Goal: Information Seeking & Learning: Learn about a topic

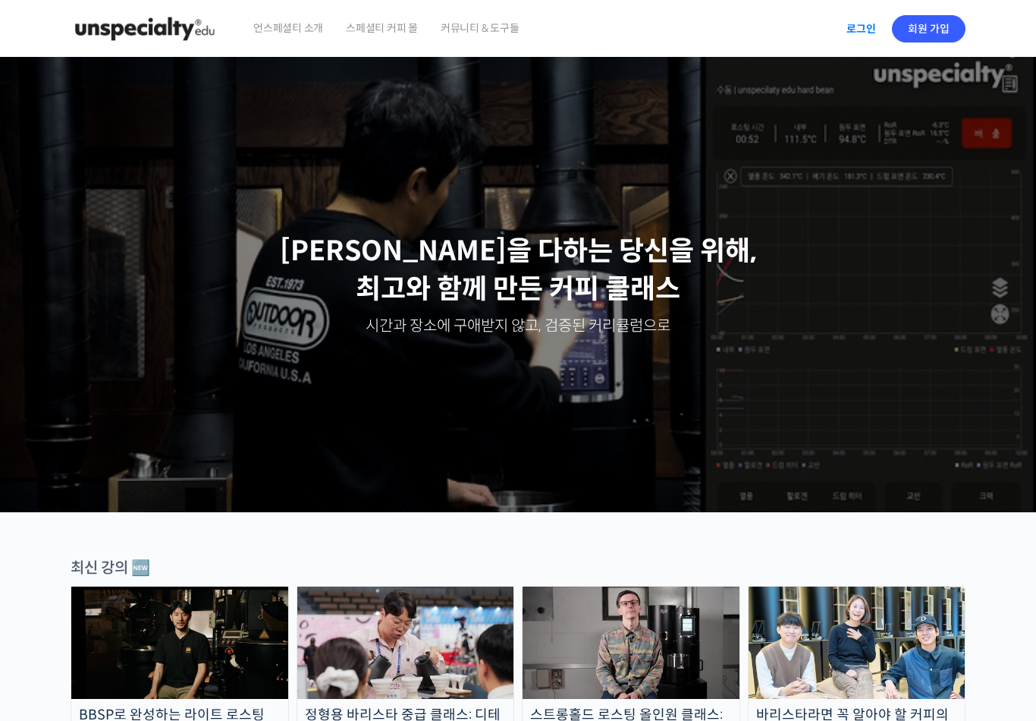
click at [874, 24] on link "로그인" at bounding box center [862, 28] width 48 height 35
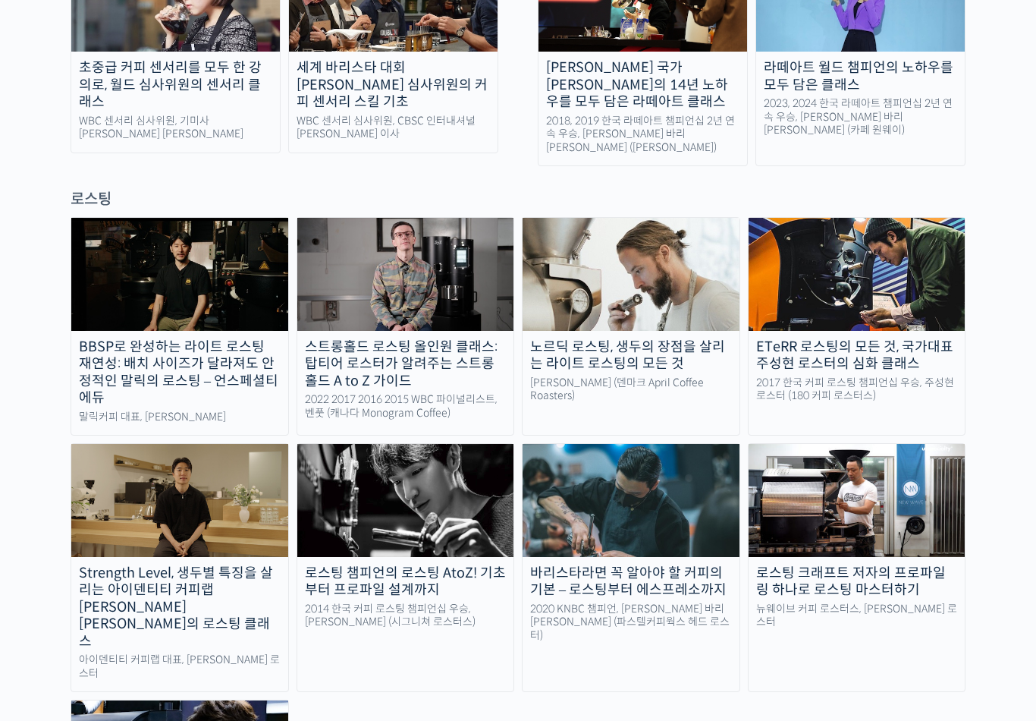
scroll to position [1161, 0]
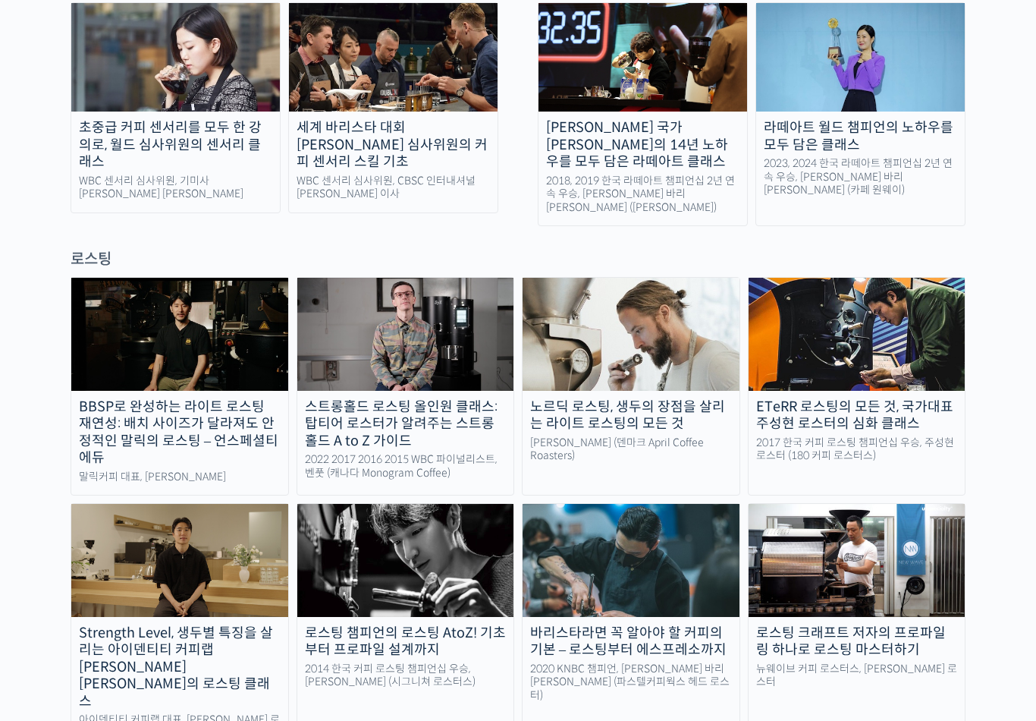
click at [369, 507] on img at bounding box center [405, 560] width 217 height 112
click at [334, 504] on img at bounding box center [405, 560] width 217 height 112
click at [338, 624] on div "로스팅 챔피언의 로스팅 AtoZ! 기초부터 프로파일 설계까지" at bounding box center [405, 641] width 217 height 34
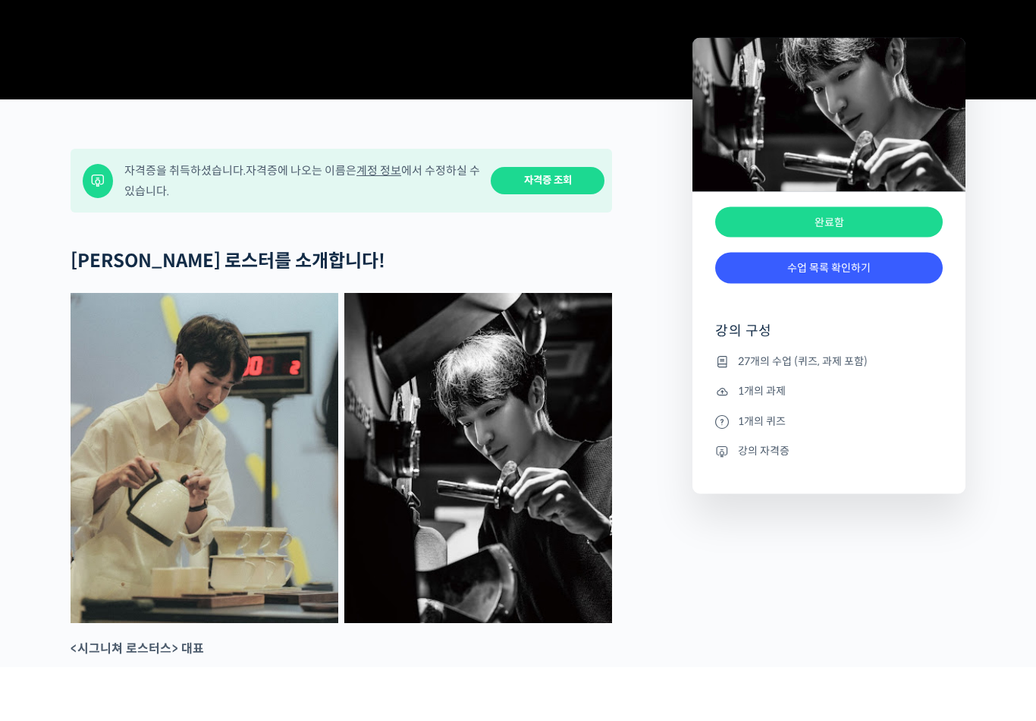
scroll to position [583, 0]
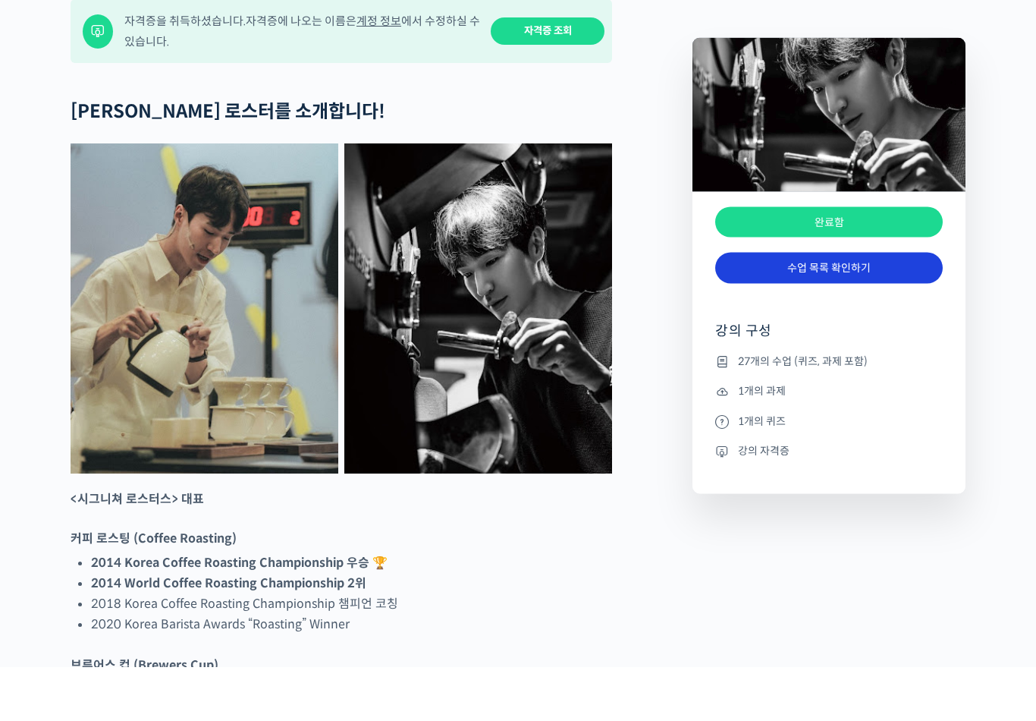
click at [847, 306] on link "수업 목록 확인하기" at bounding box center [829, 321] width 228 height 31
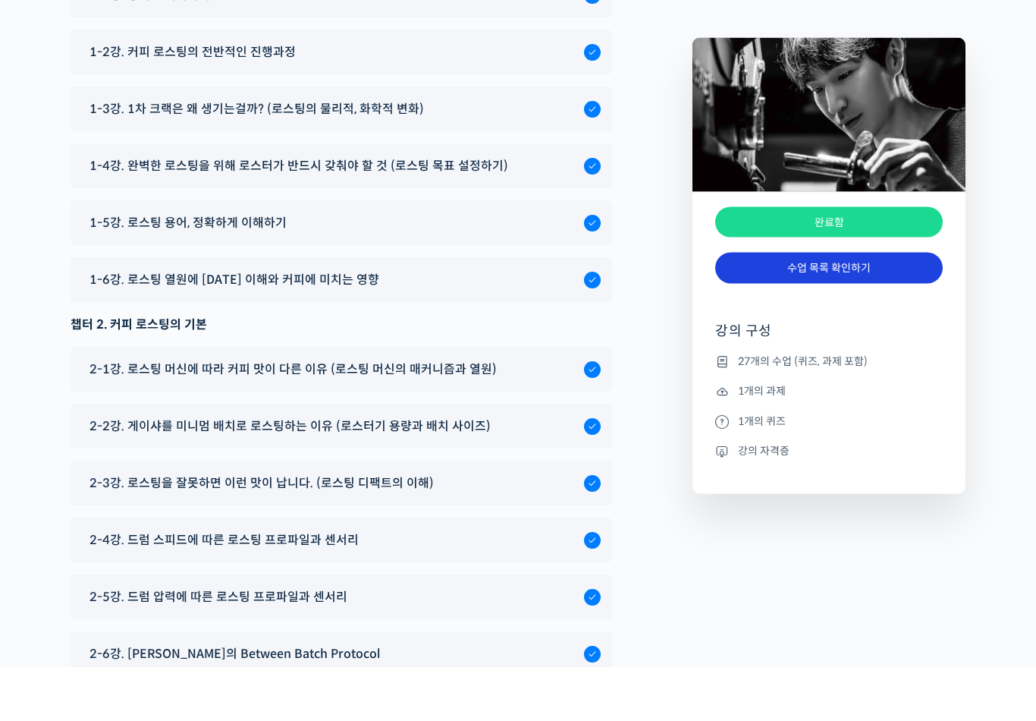
scroll to position [7764, 0]
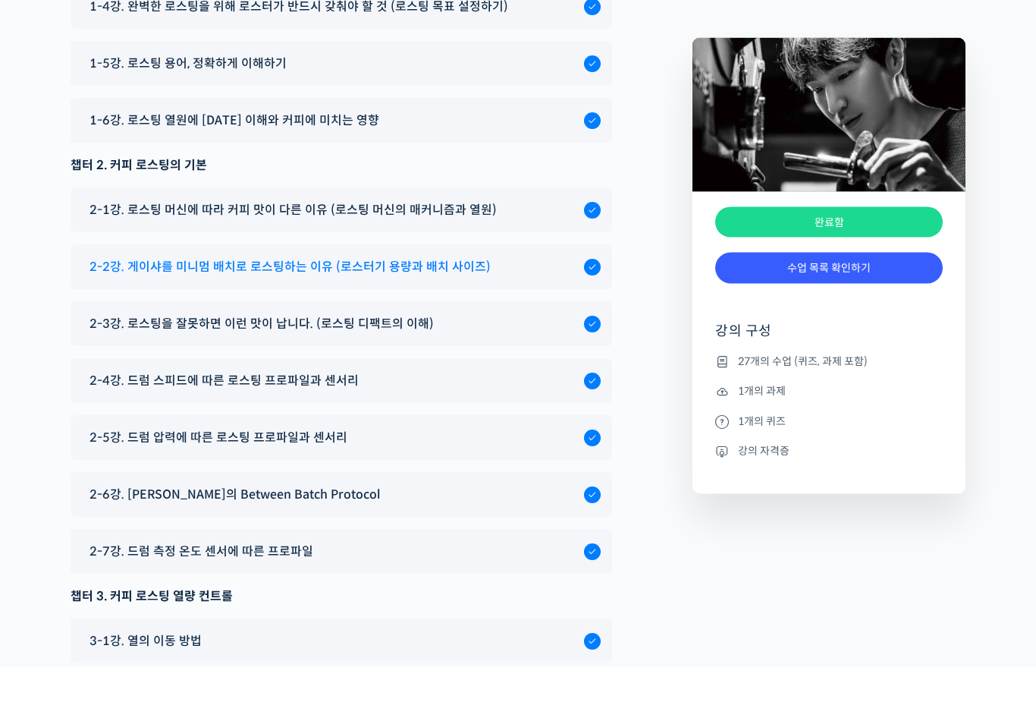
click at [154, 311] on span "2-2강. 게이샤를 미니멈 배치로 로스팅하는 이유 (로스터기 용량과 배치 사이즈)" at bounding box center [290, 321] width 401 height 20
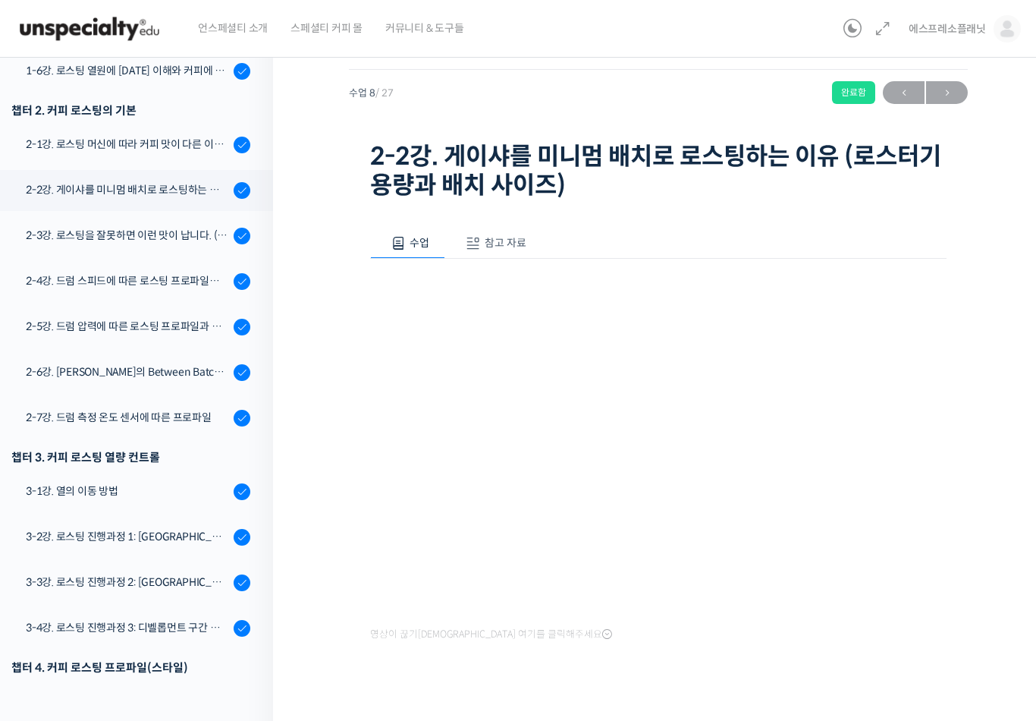
scroll to position [426, 0]
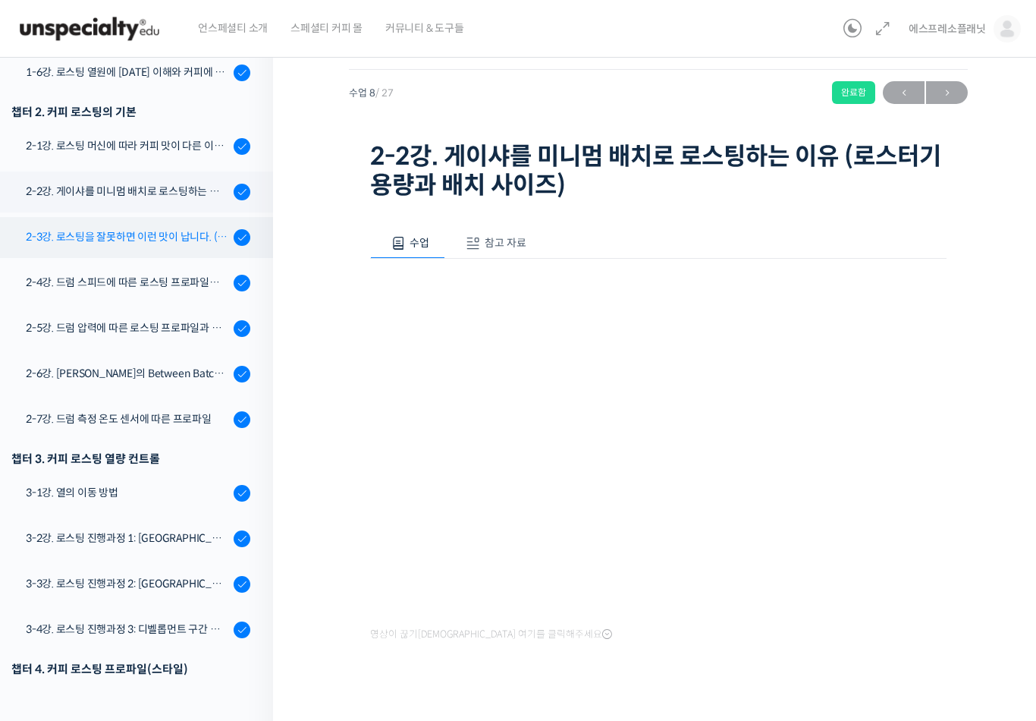
click at [68, 234] on div "2-3강. 로스팅을 잘못하면 이런 맛이 납니다. (로스팅 디팩트의 이해)" at bounding box center [127, 236] width 203 height 17
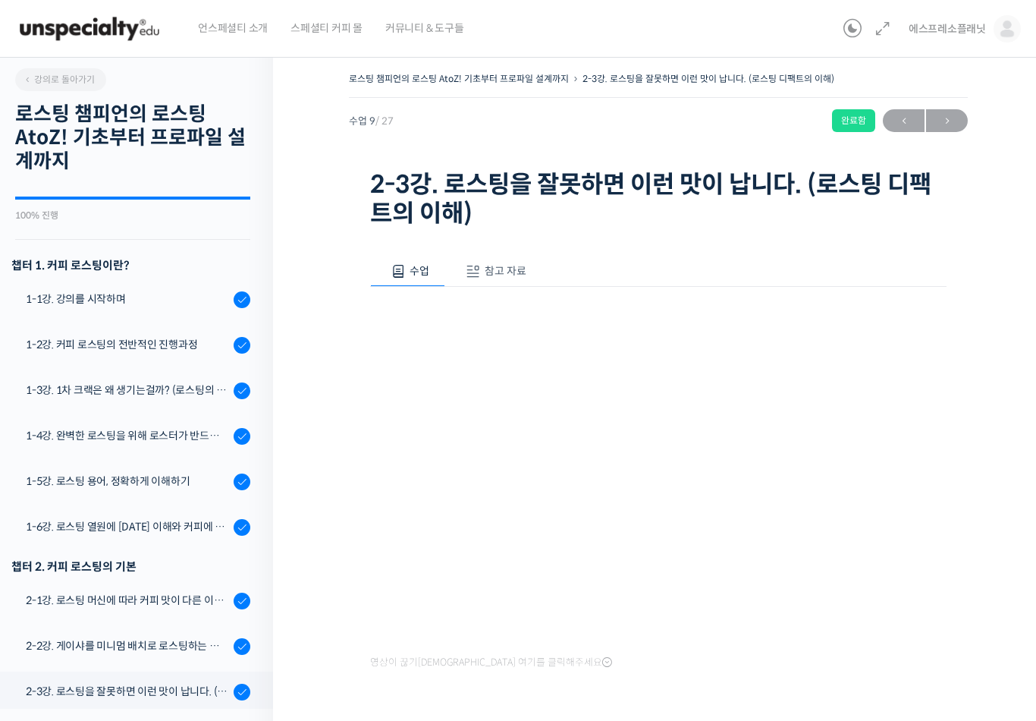
scroll to position [613, 0]
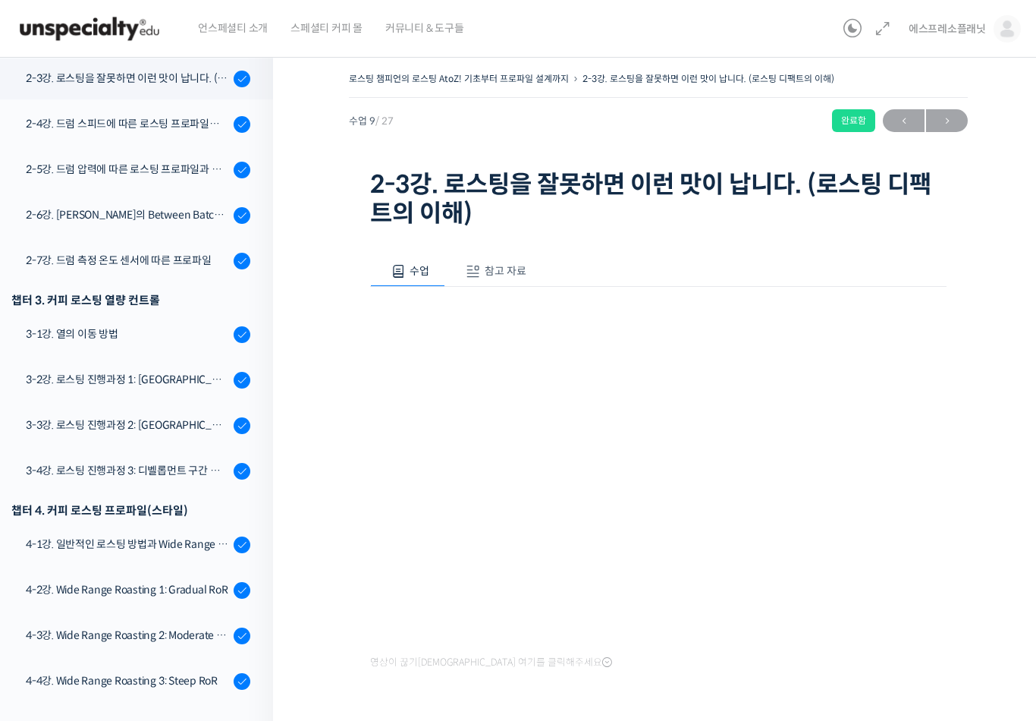
click at [499, 271] on span "참고 자료" at bounding box center [506, 271] width 42 height 14
click at [561, 318] on link "PPT 수업 자료 (클릭하시면 새 창에서 열립니다)" at bounding box center [491, 321] width 242 height 16
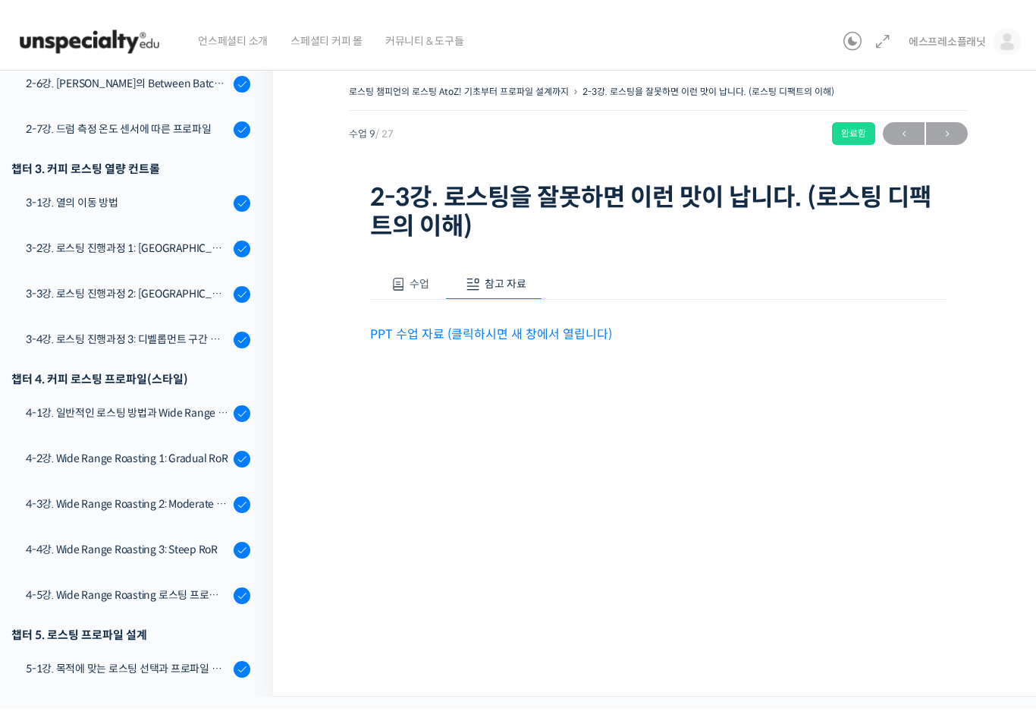
scroll to position [755, 0]
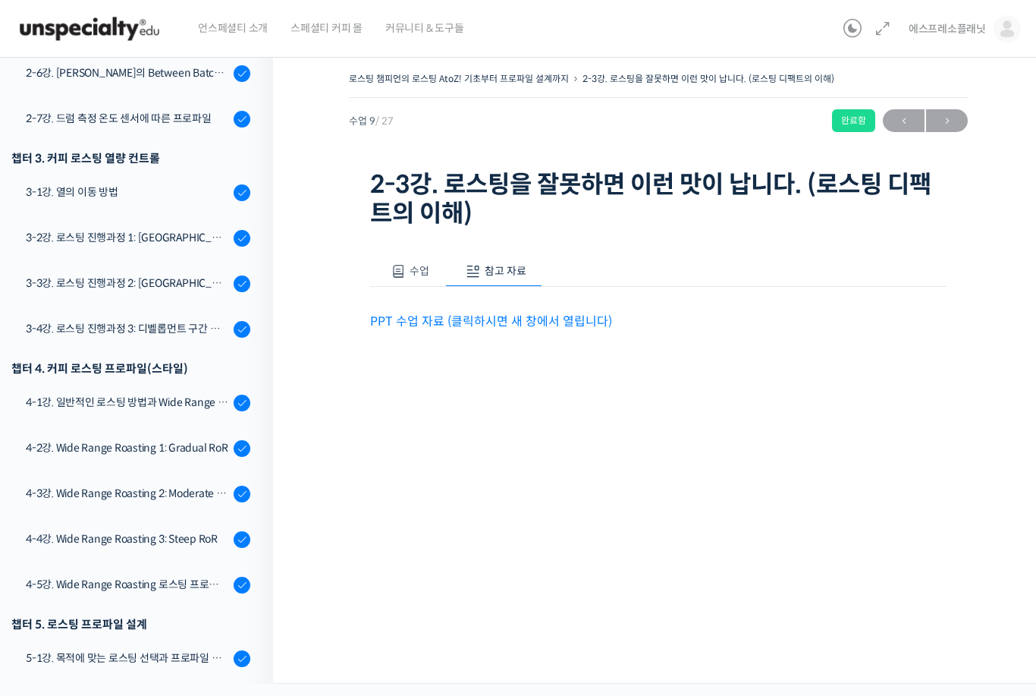
click at [418, 274] on span "수업" at bounding box center [420, 271] width 20 height 14
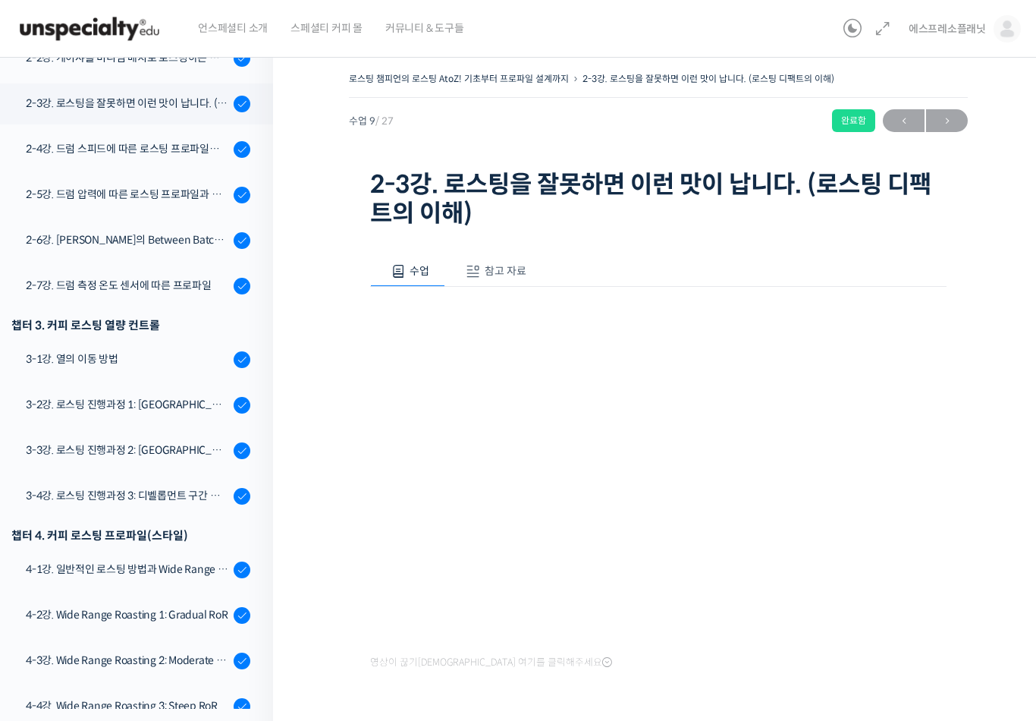
scroll to position [586, 0]
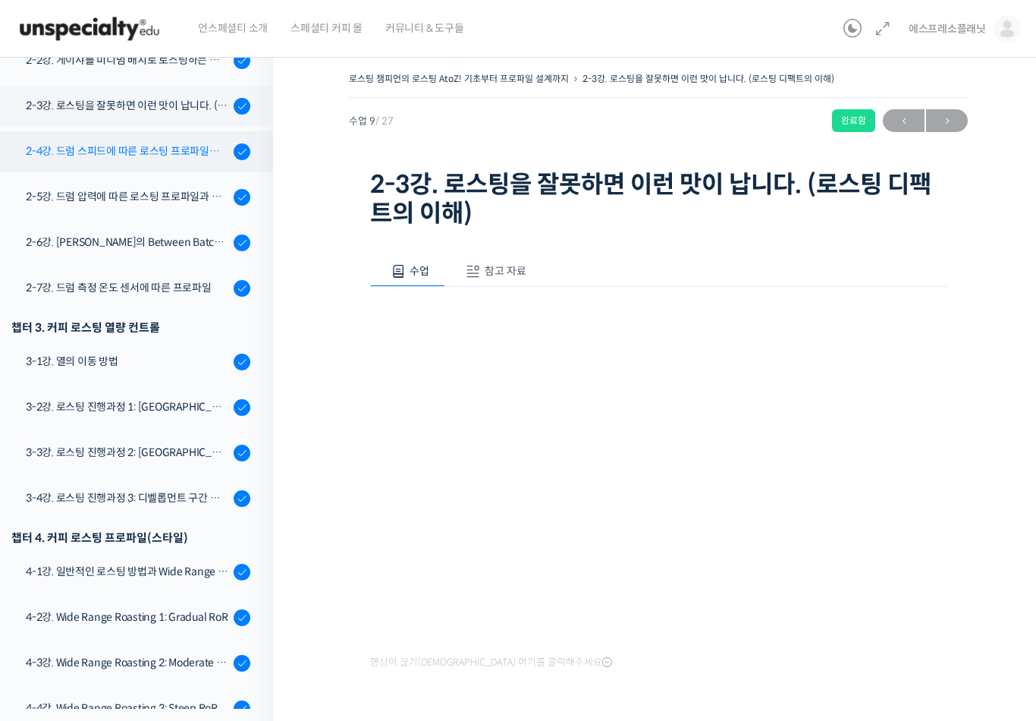
click at [71, 149] on div "2-4강. 드럼 스피드에 따른 로스팅 프로파일과 센서리" at bounding box center [127, 151] width 203 height 17
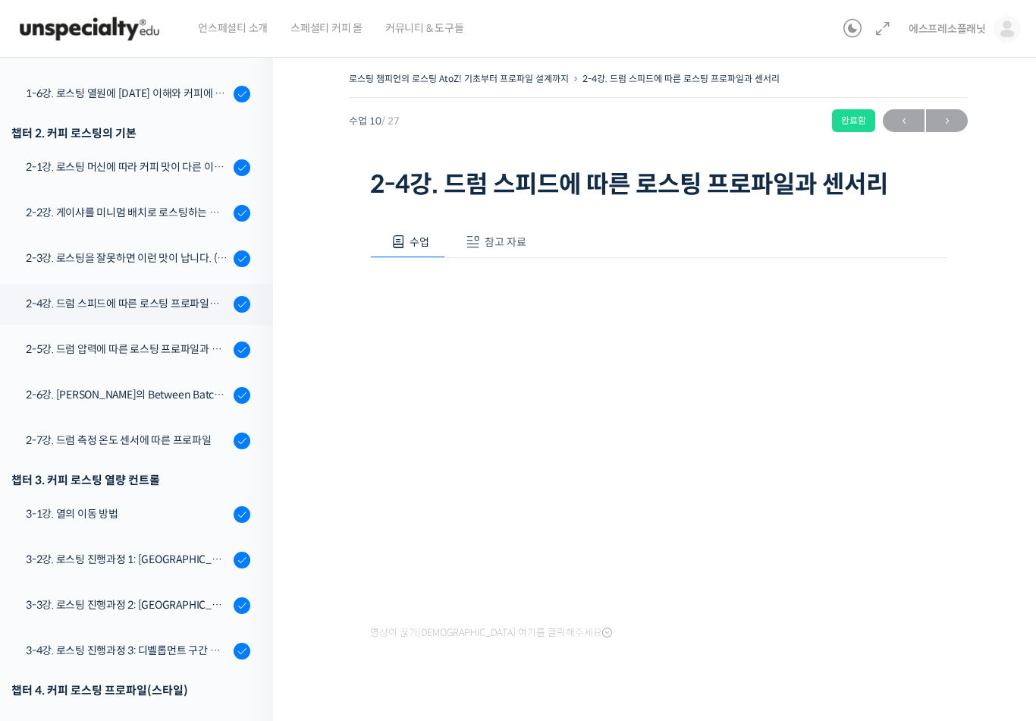
scroll to position [453, 0]
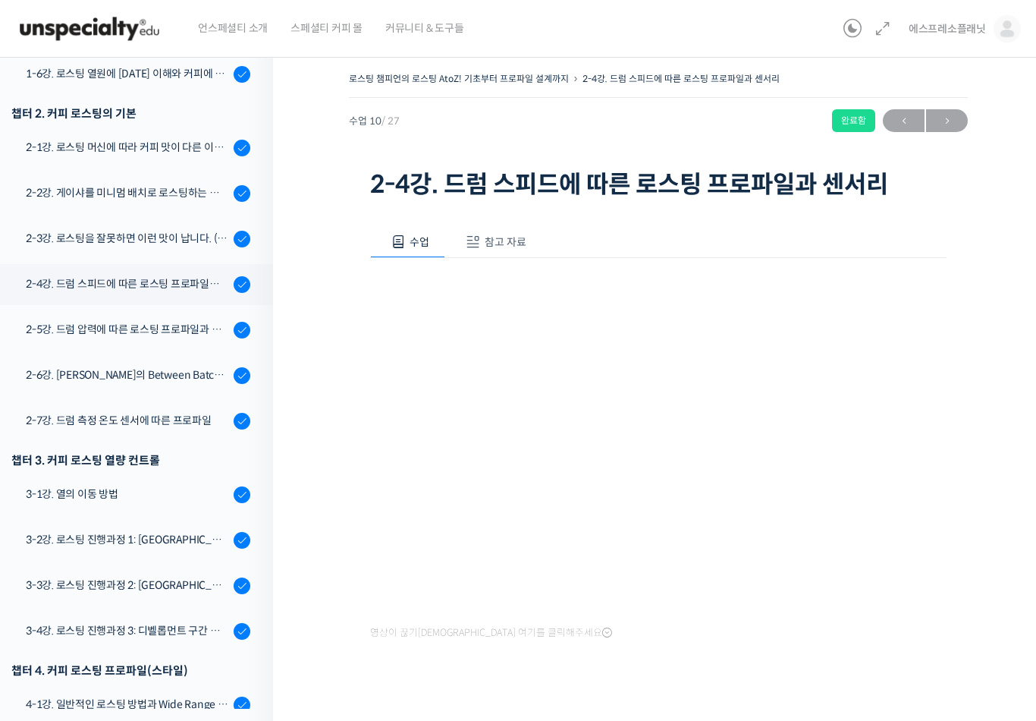
click at [519, 244] on span "참고 자료" at bounding box center [506, 242] width 42 height 14
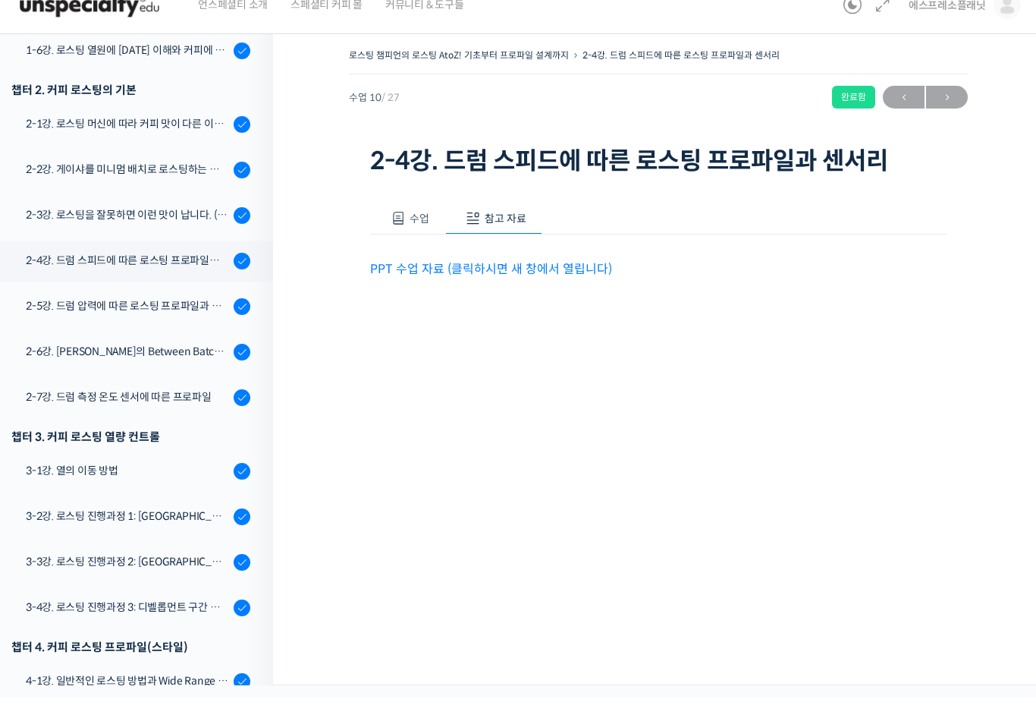
click at [525, 284] on link "PPT 수업 자료 (클릭하시면 새 창에서 열립니다)" at bounding box center [491, 292] width 242 height 16
